Goal: Complete application form: Complete application form

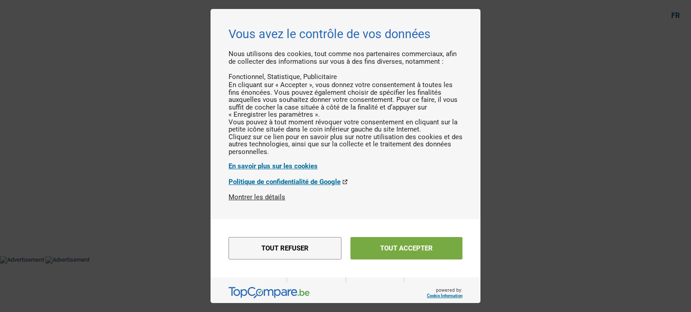
click at [383, 245] on button "Tout accepter" at bounding box center [406, 248] width 112 height 22
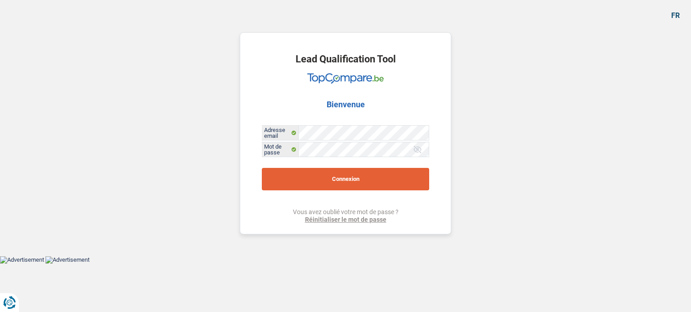
click at [339, 177] on button "Connexion" at bounding box center [345, 179] width 167 height 22
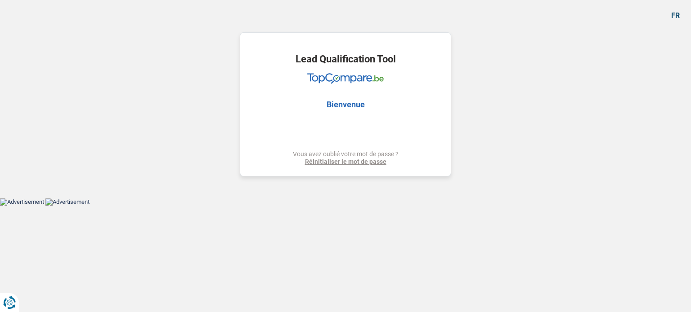
select select "household"
select select "42"
select select "household"
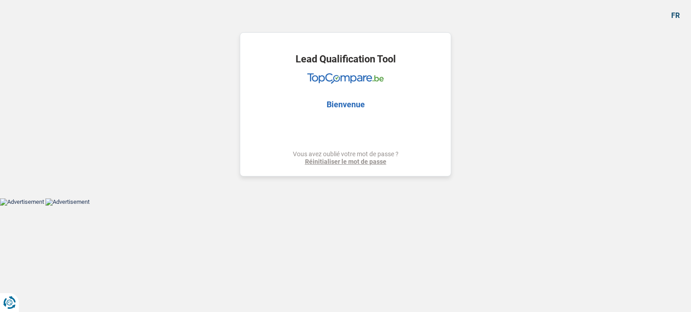
select select "false"
select select "42"
select select "worker"
select select "netSalary"
select select "rents"
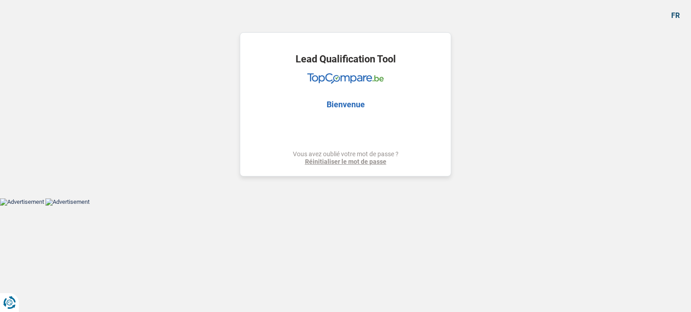
select select "household"
select select "false"
select select "42"
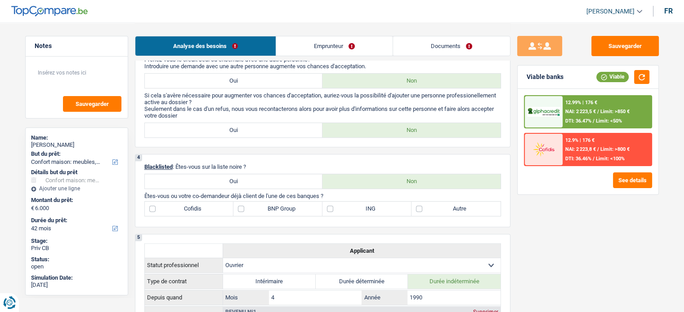
scroll to position [301, 0]
click at [351, 52] on link "Emprunteur" at bounding box center [334, 45] width 116 height 19
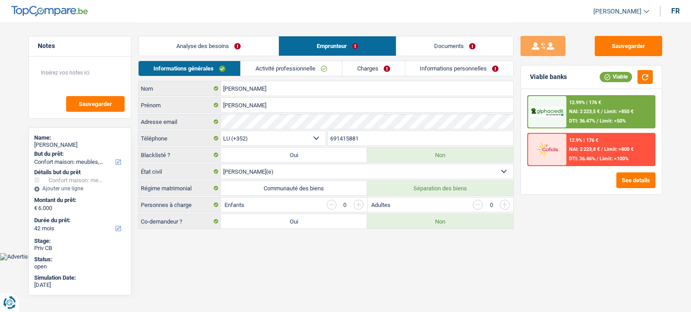
click at [310, 69] on link "Activité professionnelle" at bounding box center [291, 68] width 101 height 15
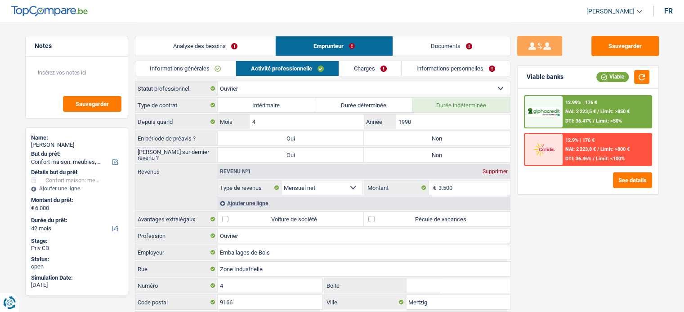
click at [210, 41] on link "Analyse des besoins" at bounding box center [205, 45] width 140 height 19
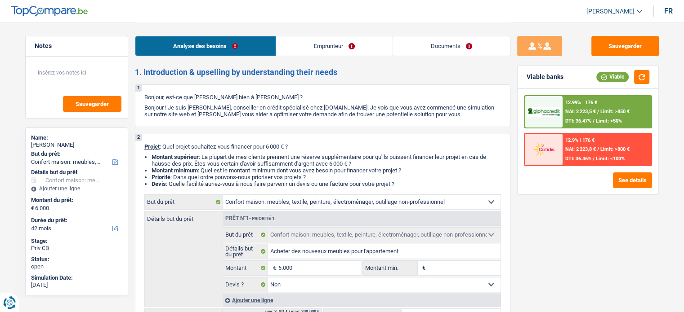
scroll to position [81, 0]
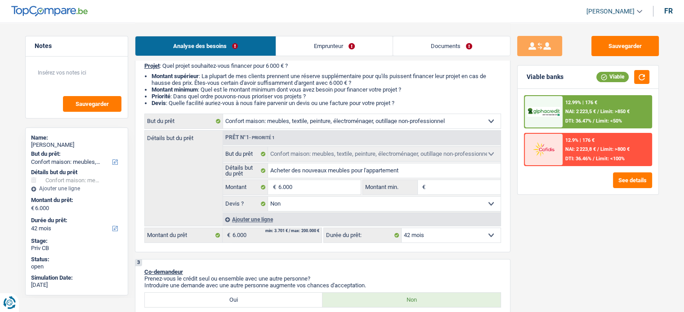
click at [454, 182] on input "Montant min." at bounding box center [464, 187] width 73 height 14
click at [431, 238] on select "12 mois 18 mois 24 mois 30 mois 36 mois 42 mois Sélectionner une option" at bounding box center [450, 235] width 99 height 14
click at [528, 224] on div "Sauvegarder Viable banks Viable 12.99% | 176 € NAI: 2 223,5 € / Limit: >850 € D…" at bounding box center [587, 167] width 155 height 262
click at [559, 122] on div at bounding box center [544, 111] width 38 height 31
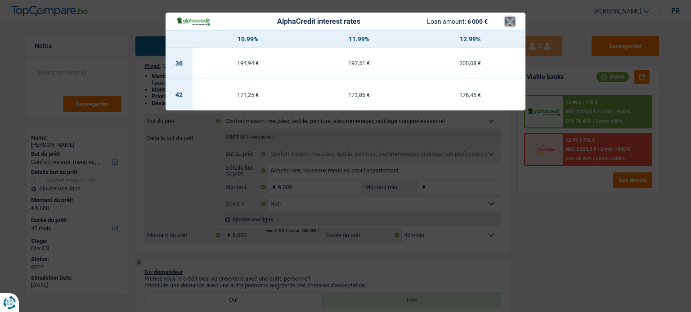
click at [508, 18] on button "×" at bounding box center [509, 21] width 9 height 9
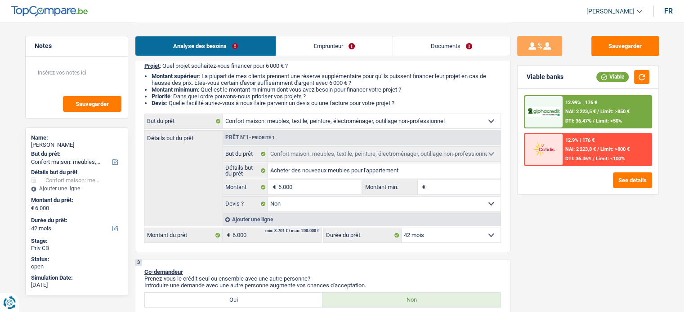
click at [441, 185] on input "Montant min." at bounding box center [464, 187] width 73 height 14
type input "6"
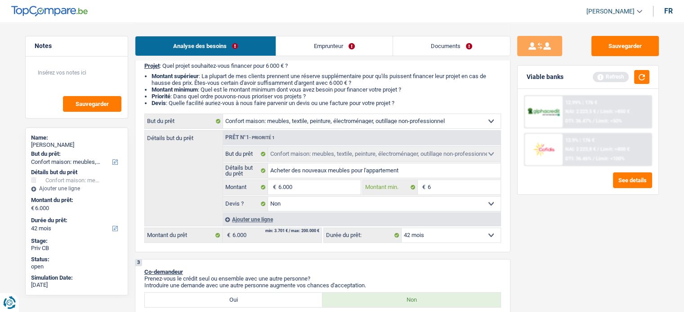
type input "60"
type input "600"
type input "6.000"
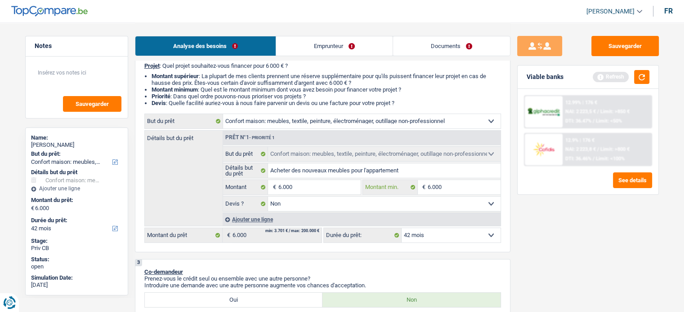
type input "6.000"
click at [563, 201] on div "Sauvegarder Viable banks Refresh 12.99% | 176 € NAI: 2 223,5 € / Limit: >850 € …" at bounding box center [587, 167] width 155 height 262
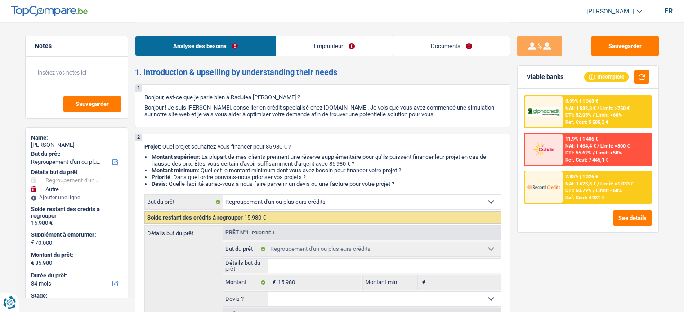
select select "refinancing"
select select "other"
select select "84"
select select "refinancing"
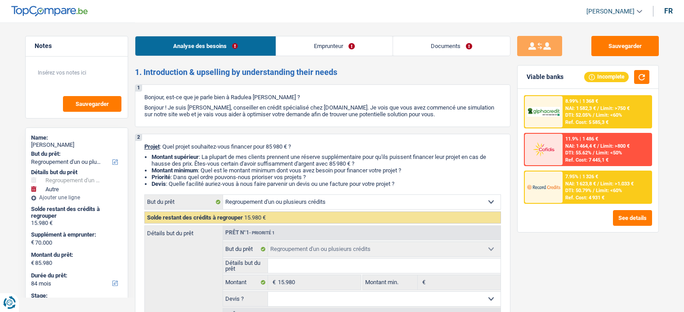
select select "refinancing"
select select "other"
select select "false"
select select "84"
select select "independent"
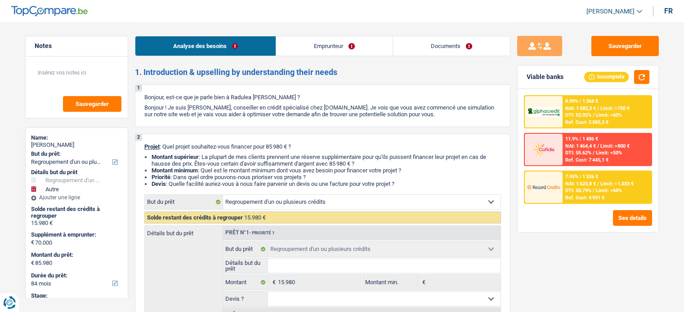
select select "netSalary"
select select "other"
select select "rents"
select select "carLoan"
select select "60"
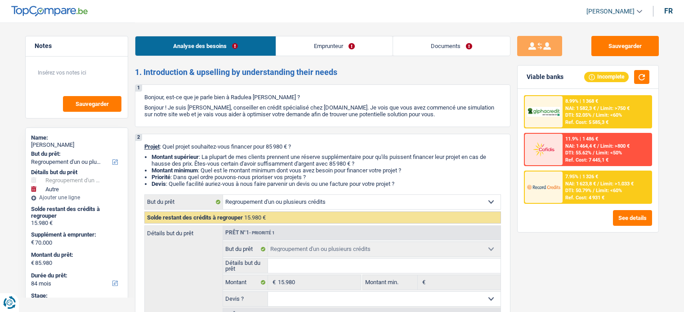
select select "refinancing"
select select "other"
select select "false"
select select "84"
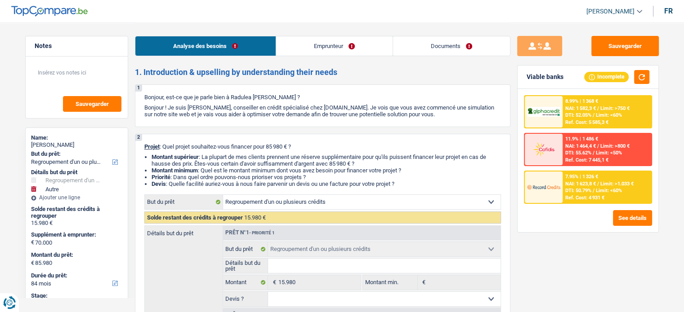
click at [469, 45] on link "Documents" at bounding box center [451, 45] width 117 height 19
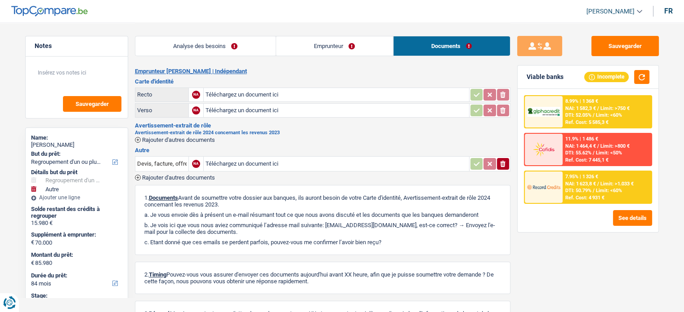
click at [191, 46] on link "Analyse des besoins" at bounding box center [205, 45] width 140 height 19
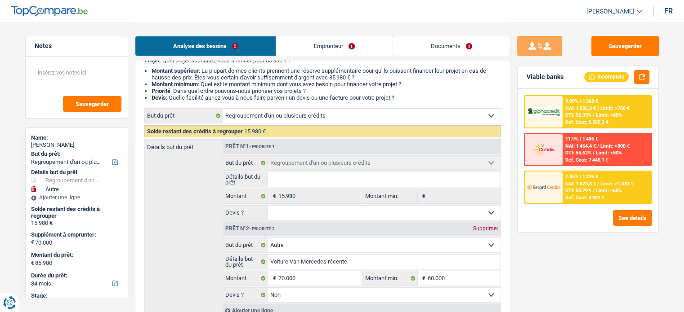
scroll to position [86, 0]
click at [315, 48] on link "Emprunteur" at bounding box center [334, 45] width 116 height 19
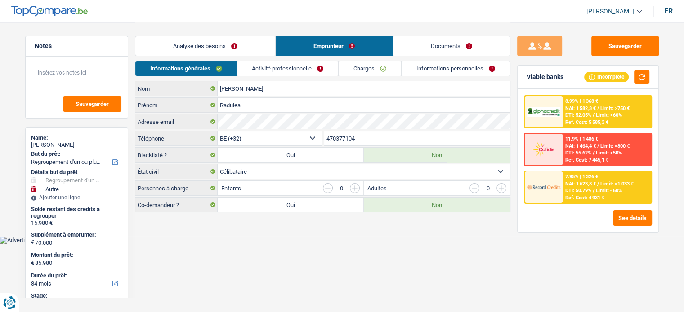
scroll to position [0, 0]
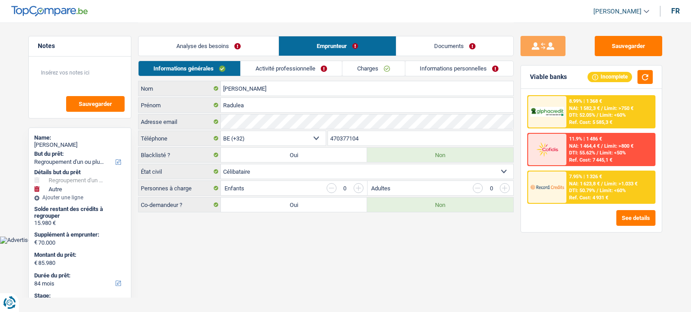
click at [288, 68] on link "Activité professionnelle" at bounding box center [291, 68] width 101 height 15
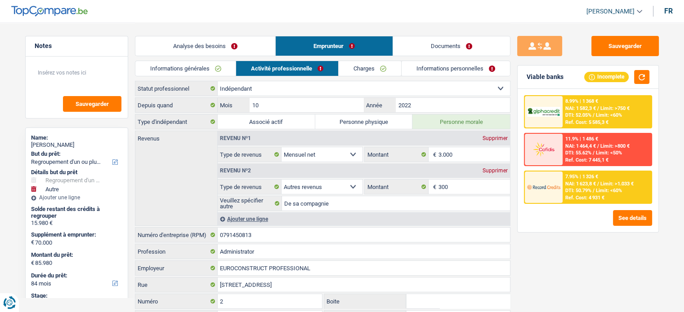
click at [489, 169] on div "Supprimer" at bounding box center [495, 170] width 30 height 5
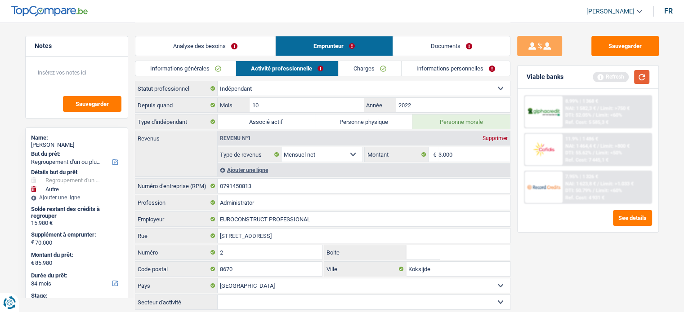
click at [647, 82] on button "button" at bounding box center [641, 77] width 15 height 14
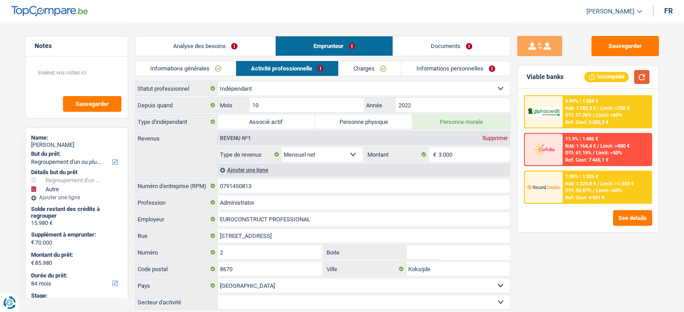
click at [640, 77] on button "button" at bounding box center [641, 77] width 15 height 14
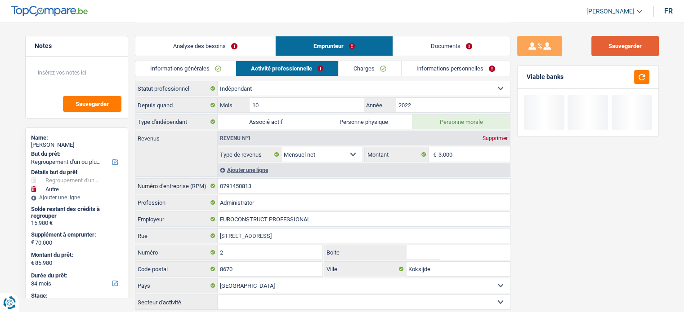
click at [616, 42] on button "Sauvegarder" at bounding box center [624, 46] width 67 height 20
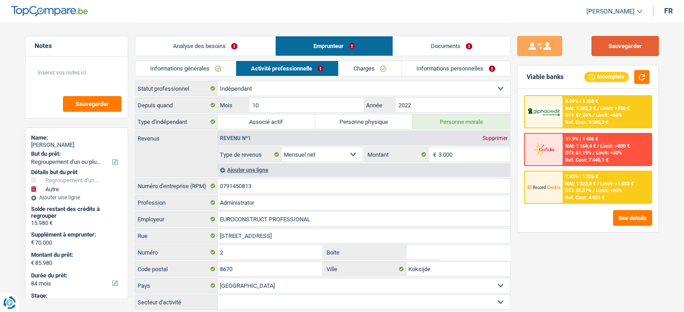
click at [607, 46] on button "Sauvegarder" at bounding box center [624, 46] width 67 height 20
